Goal: Task Accomplishment & Management: Manage account settings

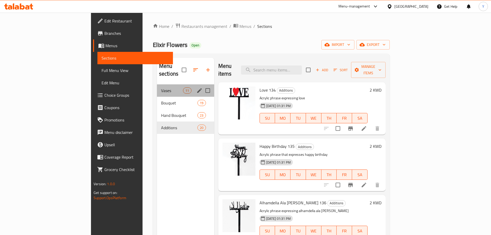
click at [157, 87] on div "Vases 11" at bounding box center [185, 90] width 57 height 12
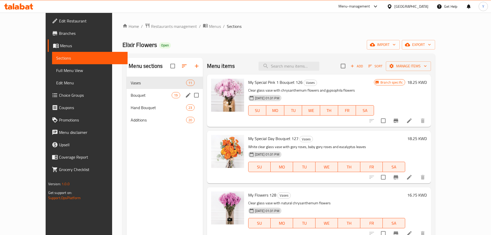
click at [144, 97] on span "Bouquet" at bounding box center [151, 95] width 41 height 6
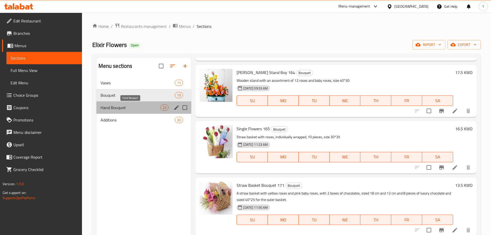
click at [148, 108] on span "Hand Bouquet" at bounding box center [131, 107] width 60 height 6
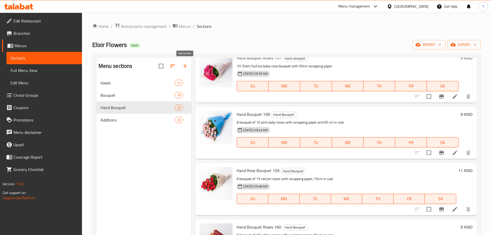
click at [183, 69] on icon "button" at bounding box center [185, 66] width 6 height 6
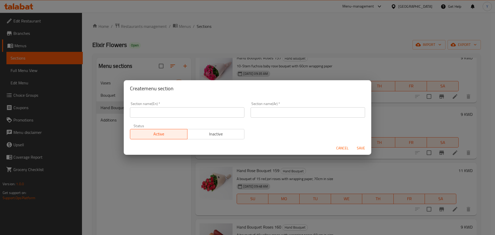
click at [196, 114] on input "text" at bounding box center [187, 112] width 115 height 10
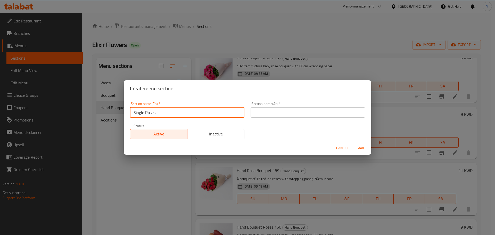
type input "Single Roses"
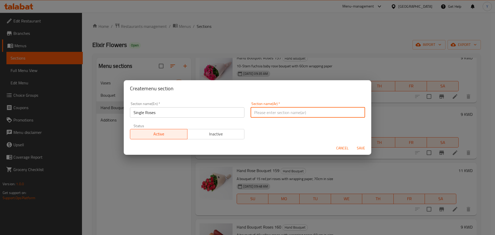
click at [262, 112] on input "text" at bounding box center [308, 112] width 115 height 10
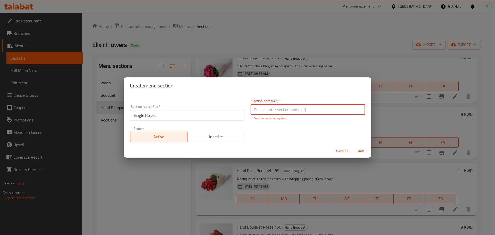
paste input "ورود مفردة"
type input "ورود مفردة"
click at [363, 152] on button "Save" at bounding box center [361, 151] width 17 height 10
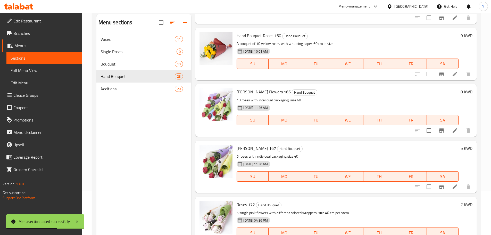
scroll to position [72, 0]
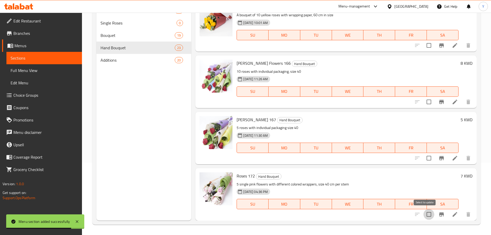
click at [424, 216] on input "checkbox" at bounding box center [429, 214] width 11 height 11
checkbox input "true"
click at [425, 158] on input "checkbox" at bounding box center [429, 158] width 11 height 11
checkbox input "true"
click at [425, 102] on input "checkbox" at bounding box center [429, 101] width 11 height 11
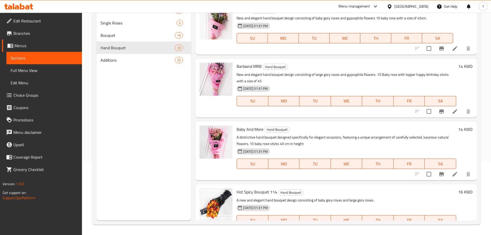
scroll to position [0, 0]
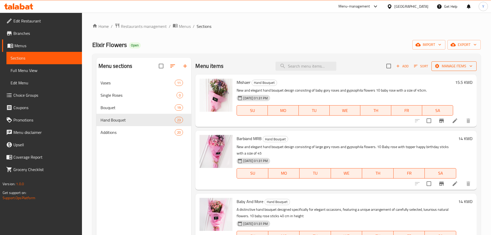
click at [432, 69] on button "Manage items" at bounding box center [454, 66] width 45 height 10
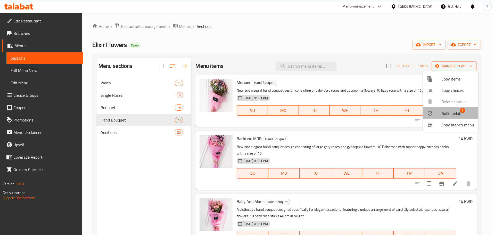
click at [438, 113] on div at bounding box center [434, 113] width 14 height 6
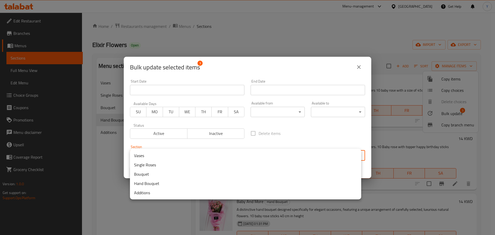
click at [201, 155] on body "​ Menu-management [GEOGRAPHIC_DATA] Get Help Y Edit Restaurant Branches Menus S…" at bounding box center [247, 124] width 495 height 222
click at [166, 167] on li "Single Roses" at bounding box center [245, 164] width 231 height 9
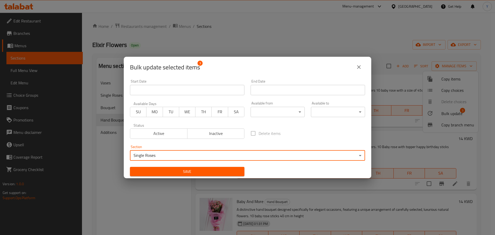
click at [168, 174] on span "Save" at bounding box center [187, 171] width 106 height 6
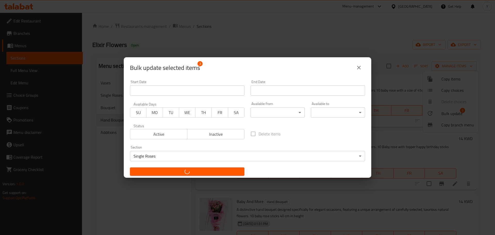
checkbox input "false"
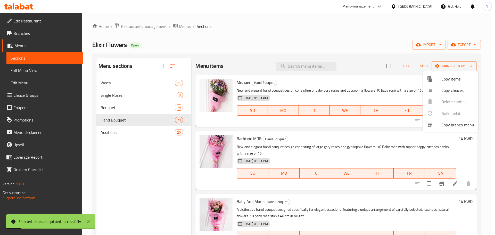
click at [293, 31] on div at bounding box center [247, 117] width 495 height 235
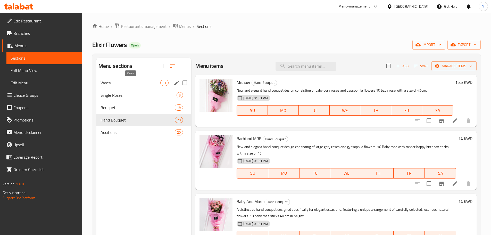
click at [158, 82] on span "Vases" at bounding box center [131, 83] width 60 height 6
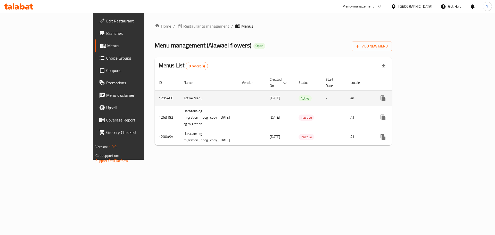
click at [423, 95] on icon "enhanced table" at bounding box center [420, 98] width 6 height 6
